Goal: Contribute content: Add original content to the website for others to see

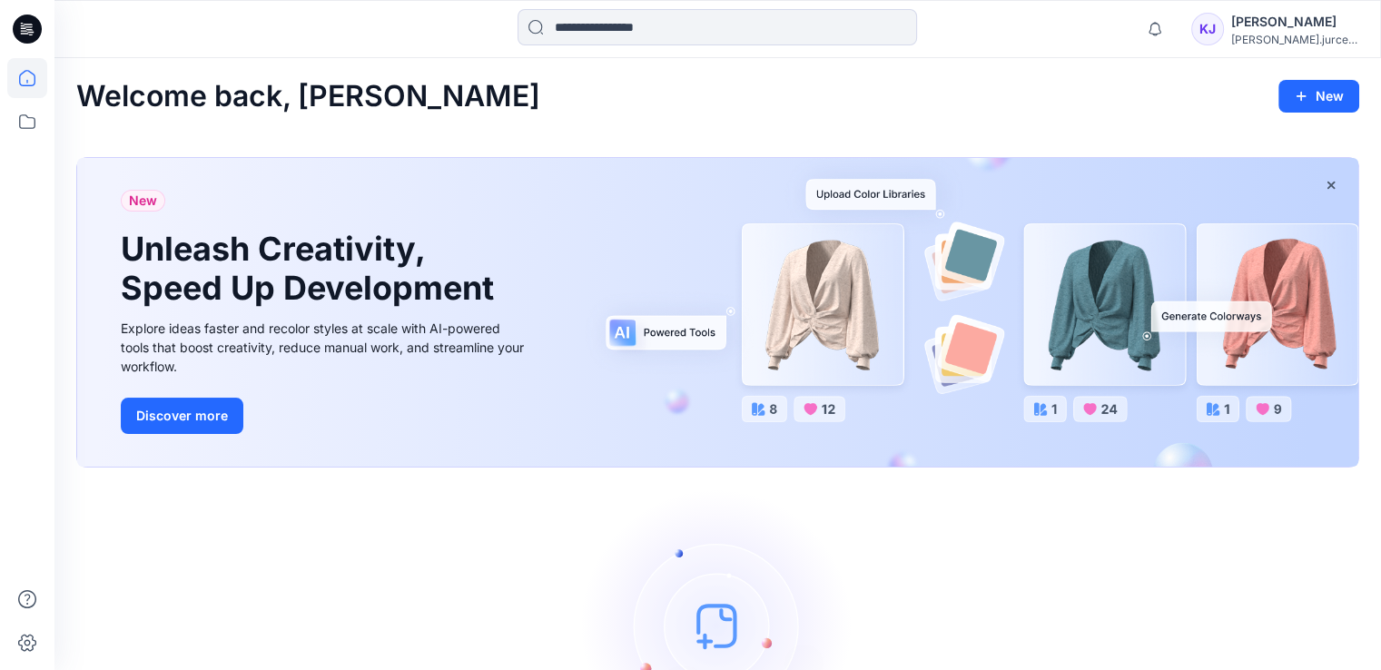
click at [30, 30] on icon at bounding box center [29, 29] width 7 height 1
click at [29, 32] on icon at bounding box center [30, 32] width 6 height 1
click at [25, 81] on icon at bounding box center [27, 78] width 40 height 40
click at [28, 117] on icon at bounding box center [27, 121] width 16 height 15
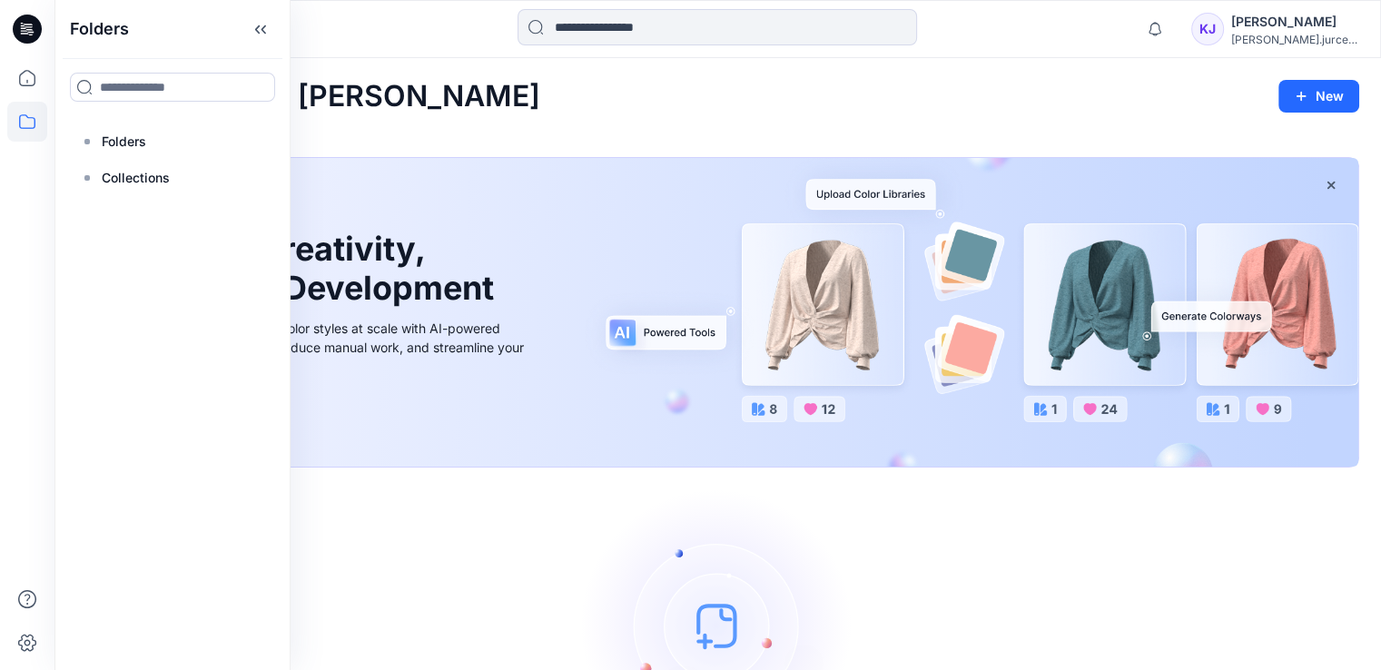
click at [1293, 19] on div "[PERSON_NAME]" at bounding box center [1294, 22] width 127 height 22
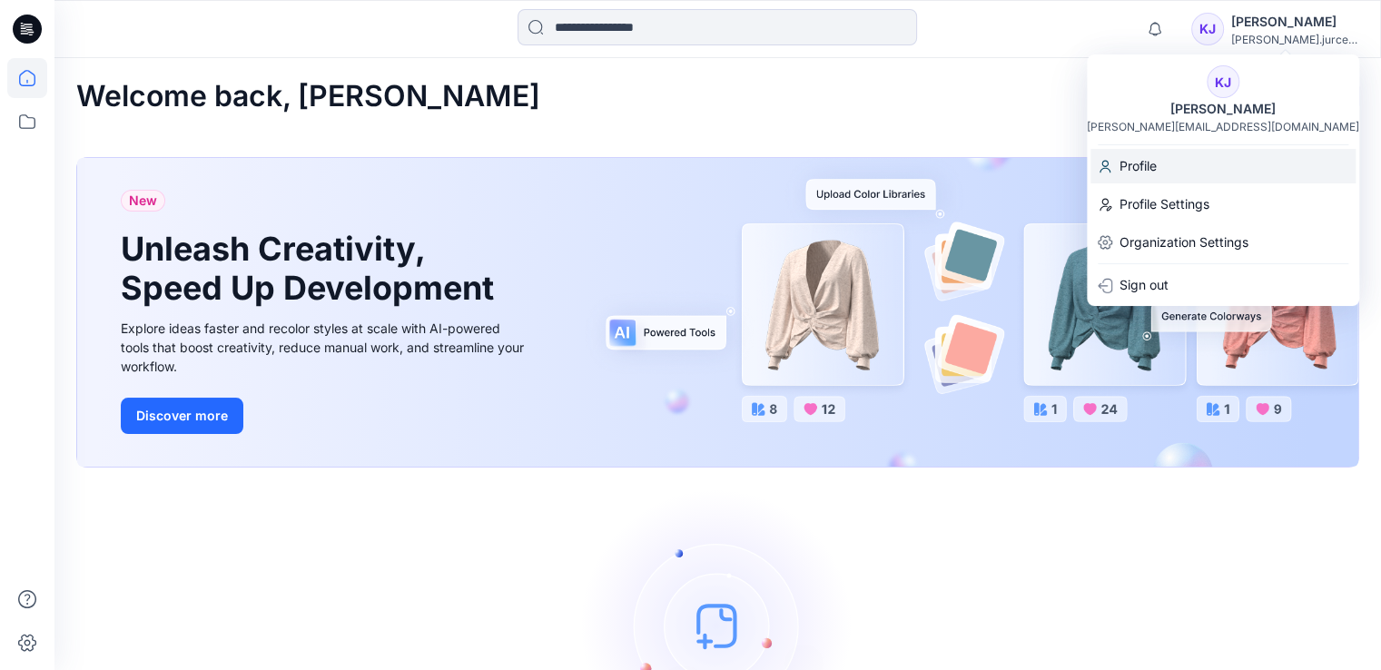
click at [1122, 173] on p "Profile" at bounding box center [1138, 166] width 37 height 35
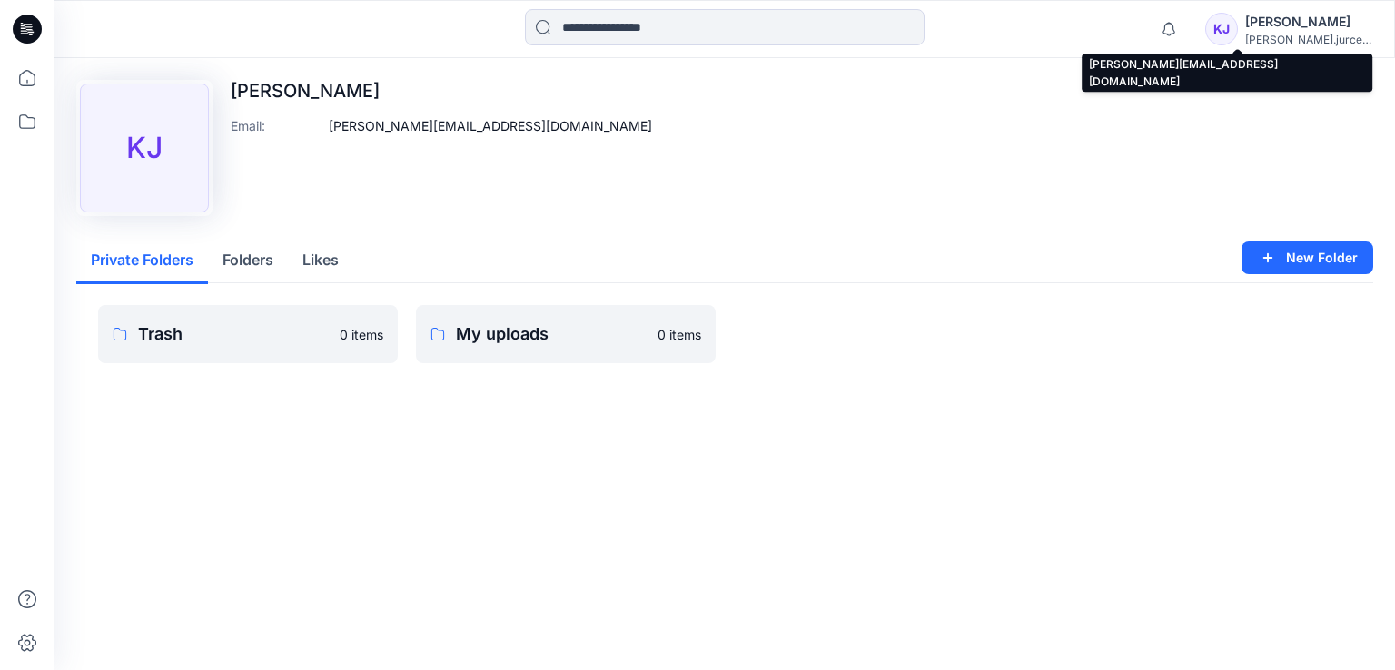
click at [1287, 33] on div "[PERSON_NAME].jurcevic..." at bounding box center [1308, 40] width 127 height 14
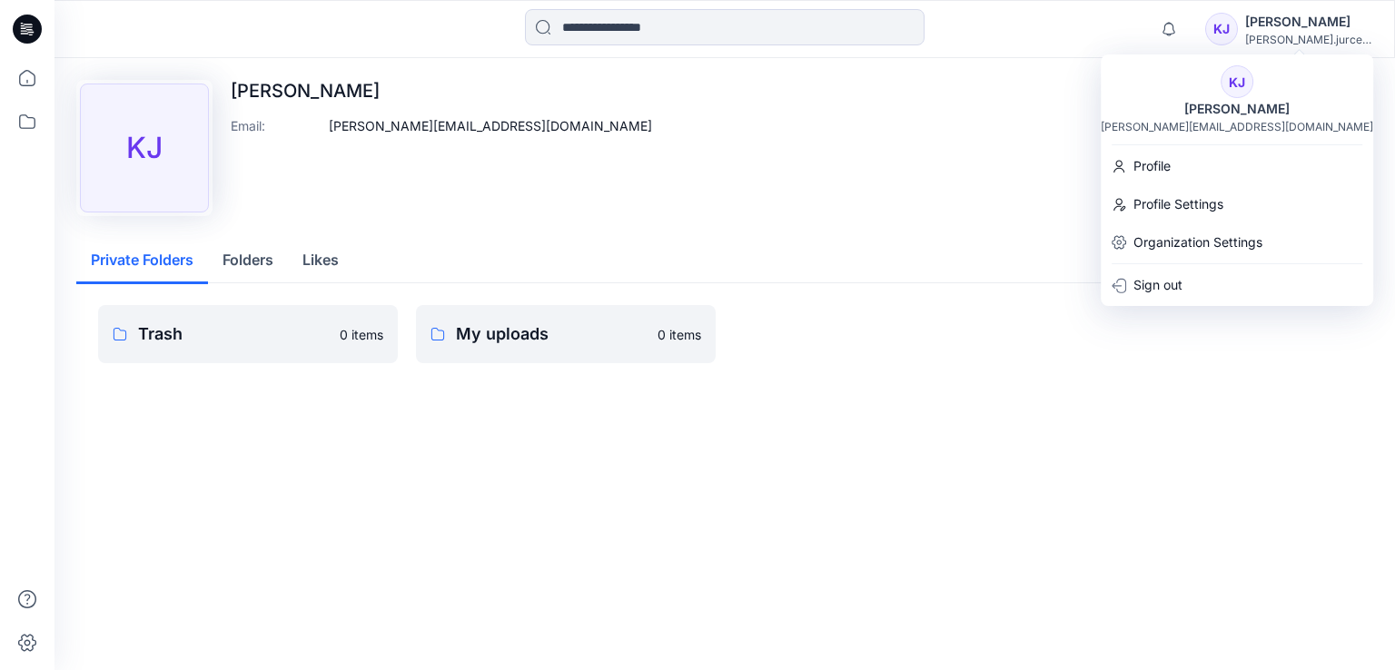
click at [28, 37] on icon at bounding box center [27, 29] width 29 height 29
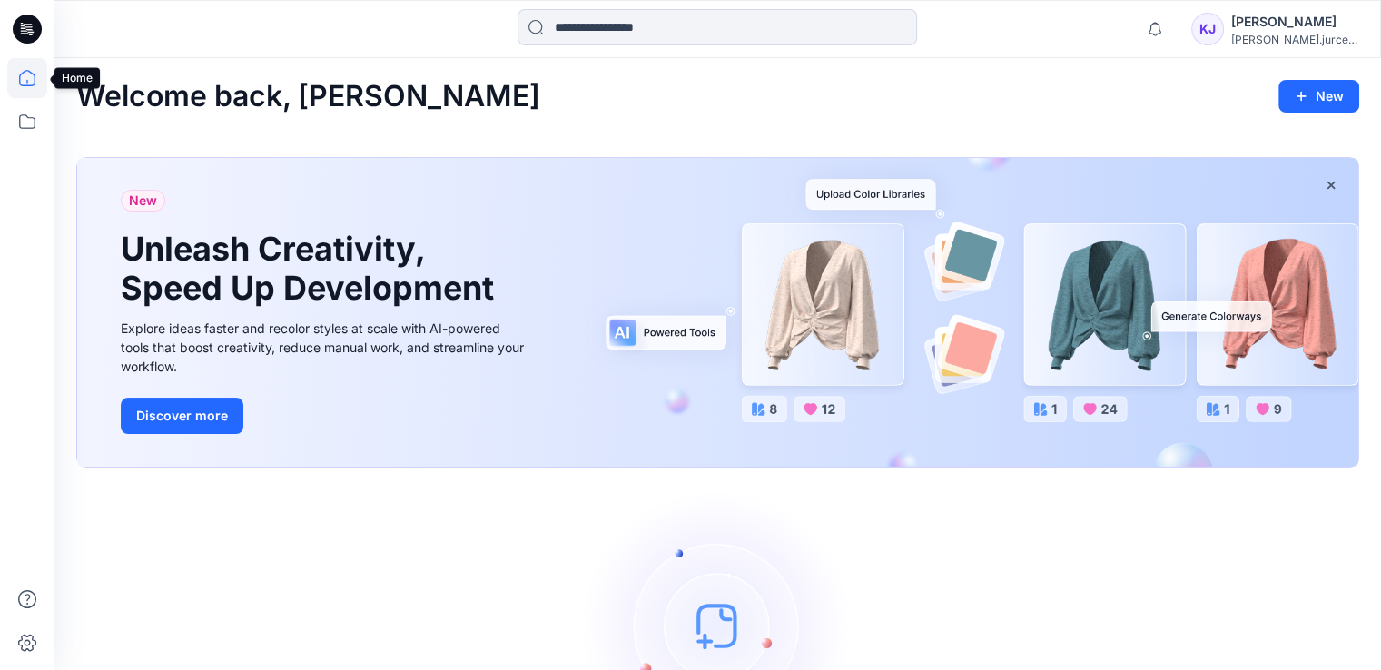
click at [27, 88] on icon at bounding box center [27, 78] width 40 height 40
click at [167, 420] on button "Discover more" at bounding box center [182, 416] width 123 height 36
click at [1314, 103] on button "New" at bounding box center [1319, 96] width 81 height 33
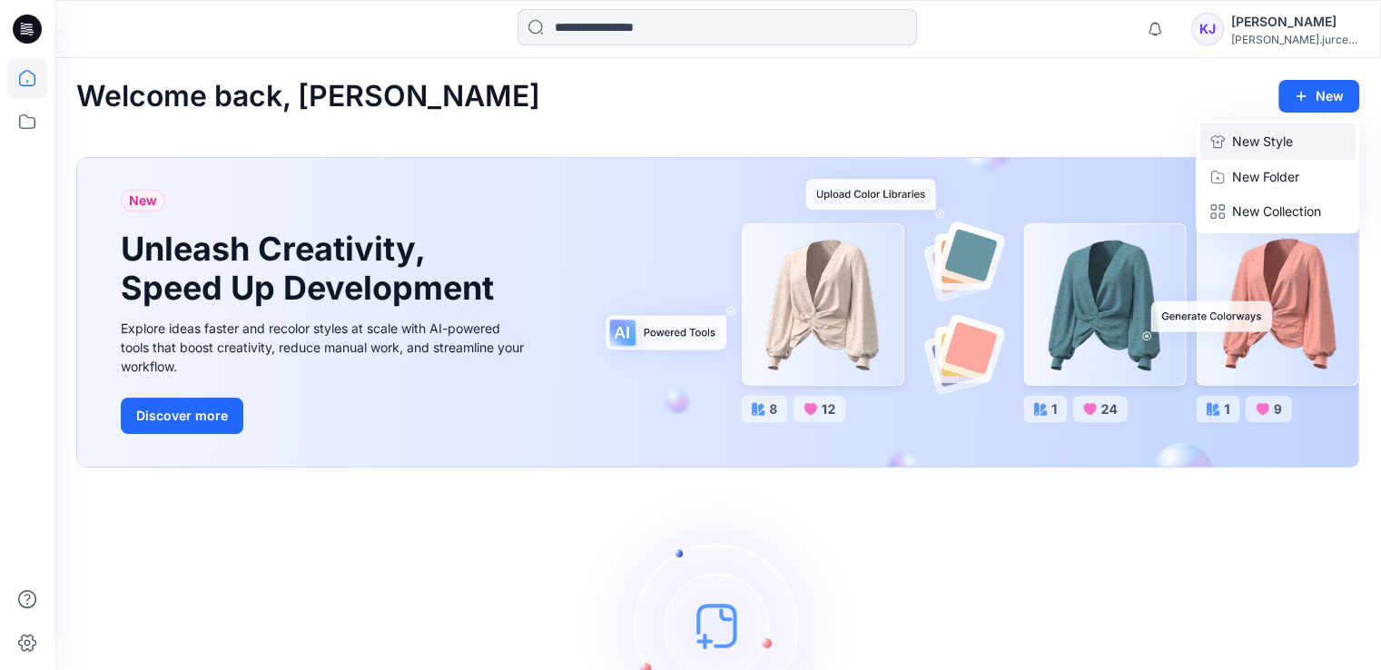
click at [1289, 146] on p "New Style" at bounding box center [1262, 142] width 61 height 22
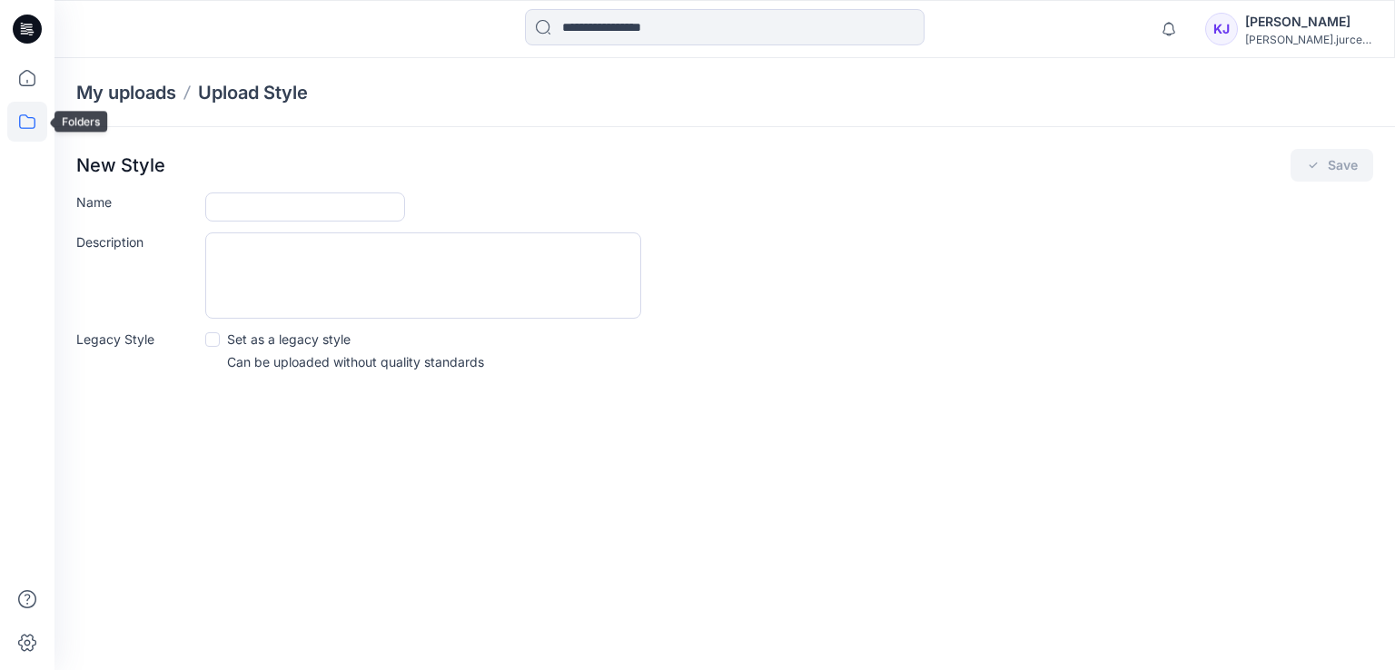
click at [22, 123] on icon at bounding box center [27, 122] width 40 height 40
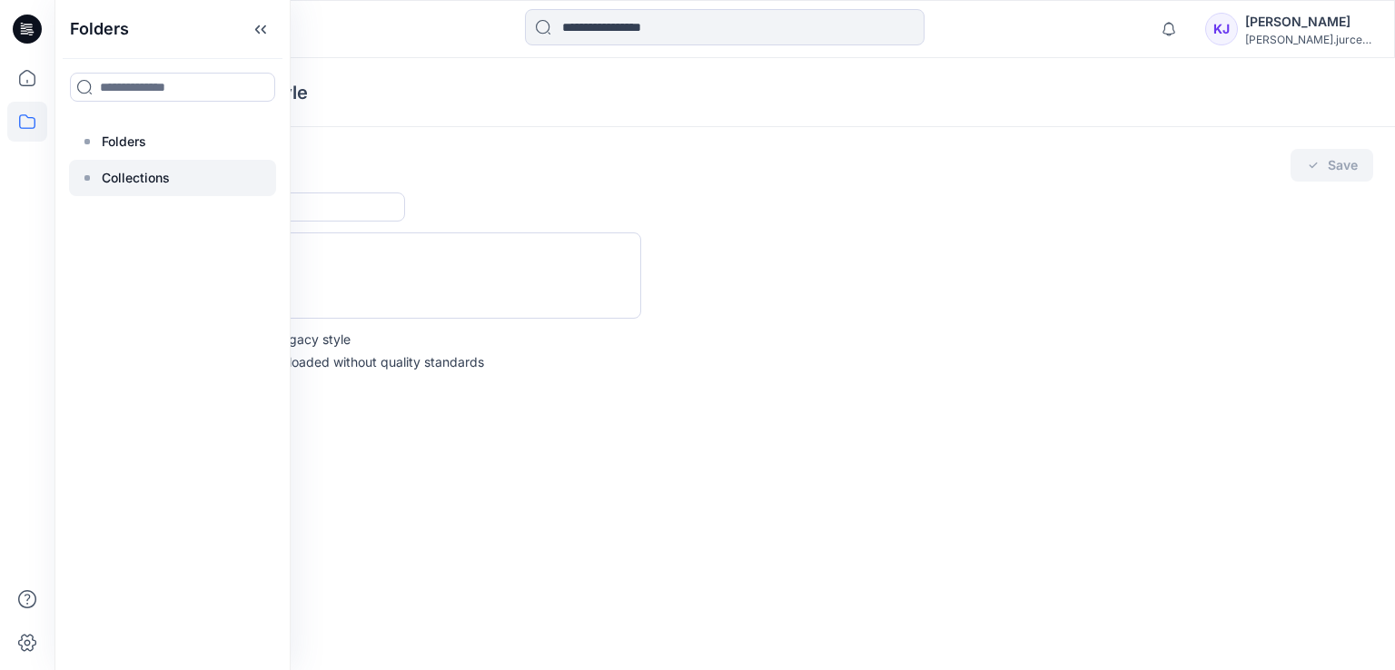
click at [160, 190] on div at bounding box center [172, 178] width 207 height 36
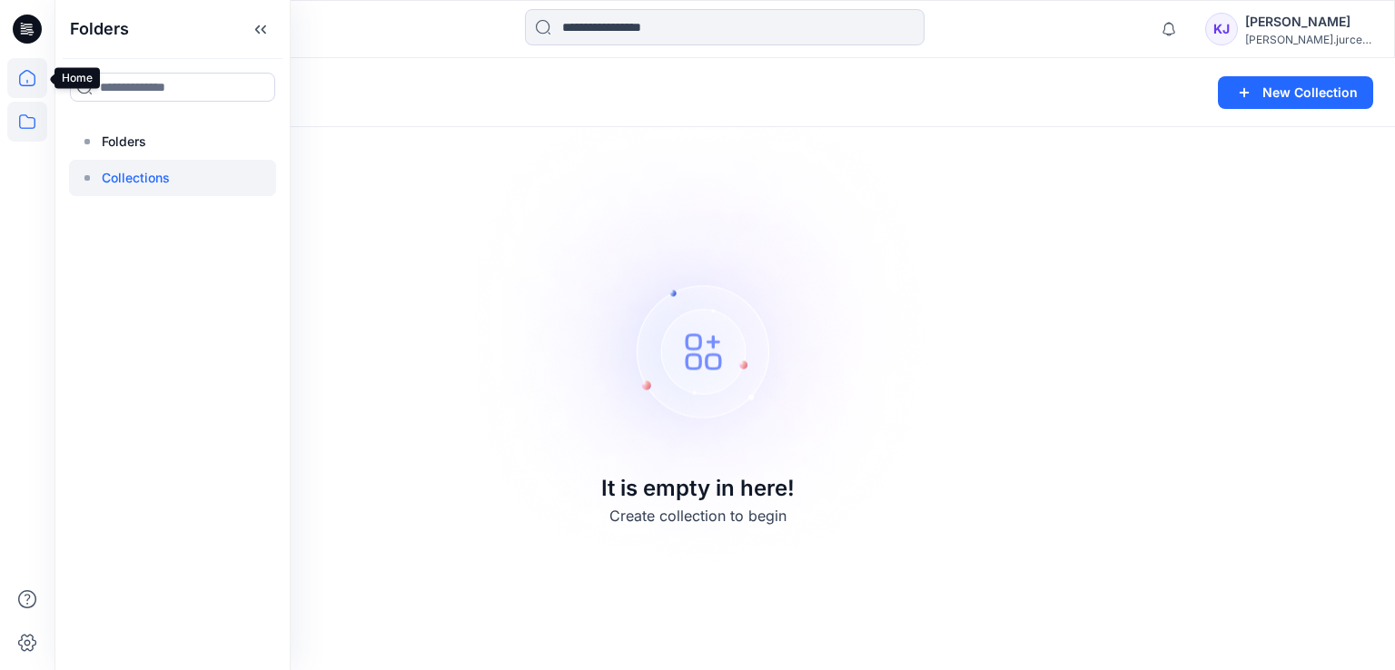
click at [35, 83] on icon at bounding box center [27, 78] width 16 height 16
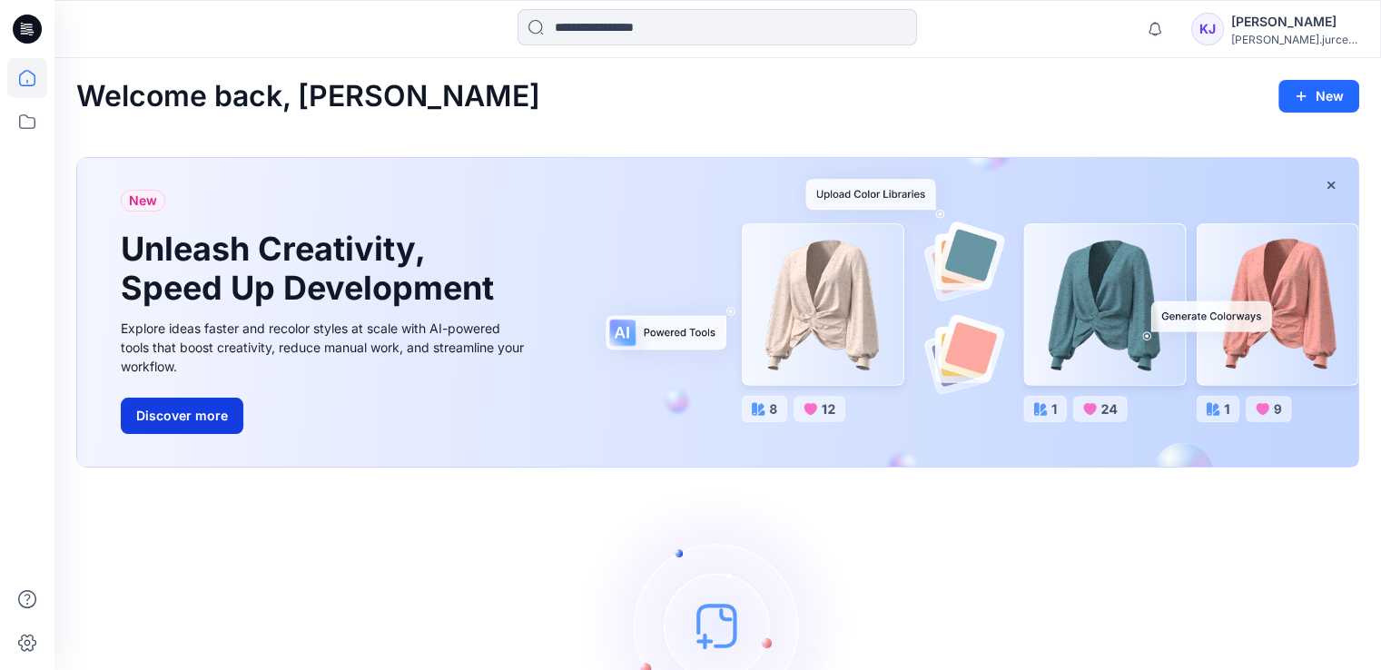
click at [222, 408] on button "Discover more" at bounding box center [182, 416] width 123 height 36
click at [187, 419] on button "Discover more" at bounding box center [182, 416] width 123 height 36
